Goal: Information Seeking & Learning: Learn about a topic

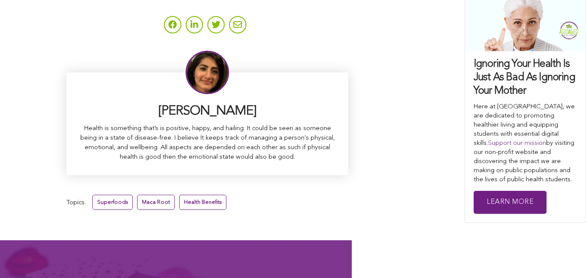
scroll to position [5475, 0]
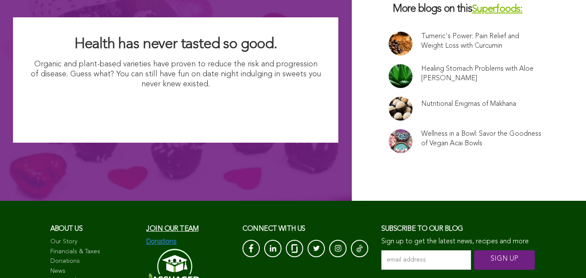
scroll to position [5694, 0]
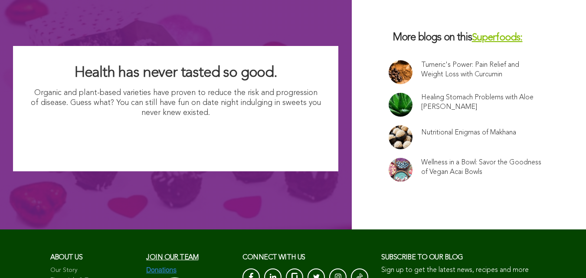
click at [388, 93] on link at bounding box center [400, 105] width 24 height 24
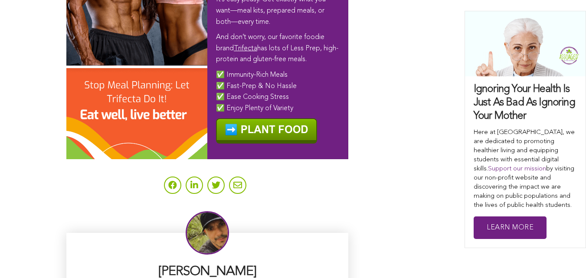
scroll to position [3095, 0]
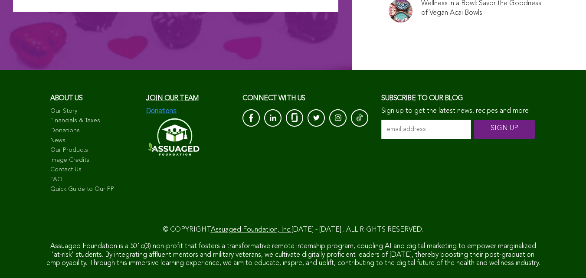
scroll to position [3658, 0]
